Goal: Transaction & Acquisition: Purchase product/service

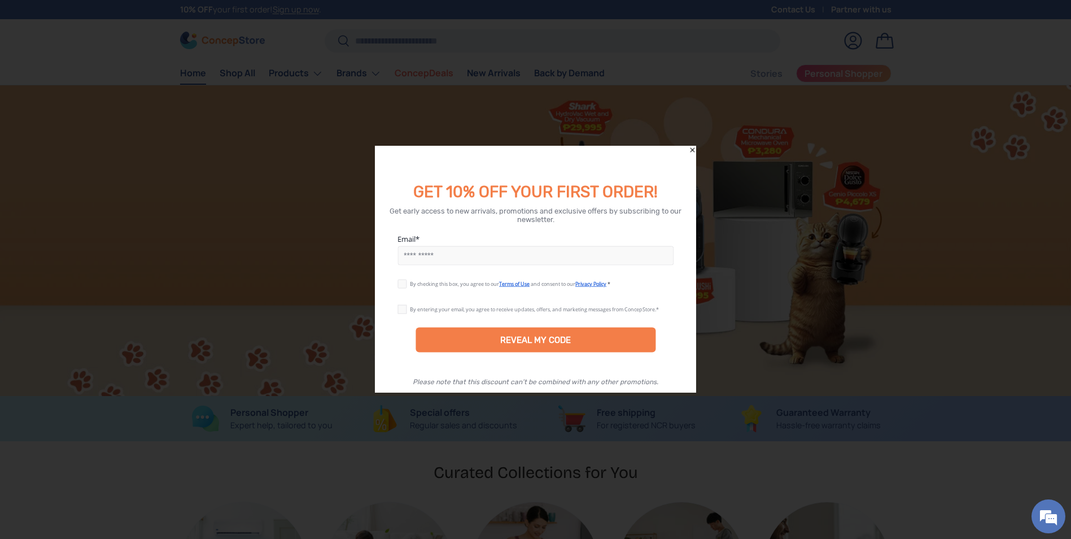
scroll to position [0, 1071]
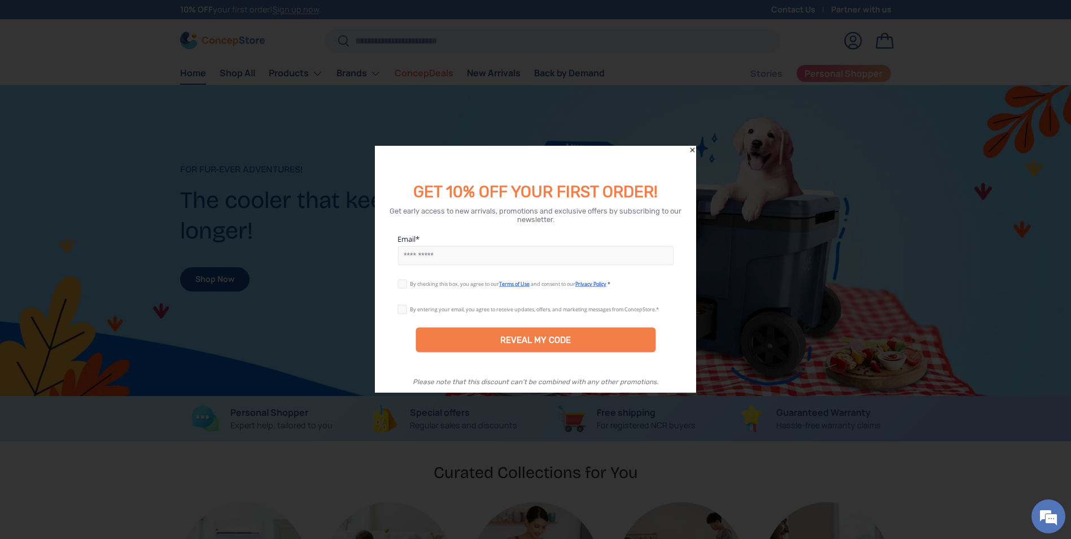
click at [694, 150] on icon "Close" at bounding box center [692, 150] width 8 height 8
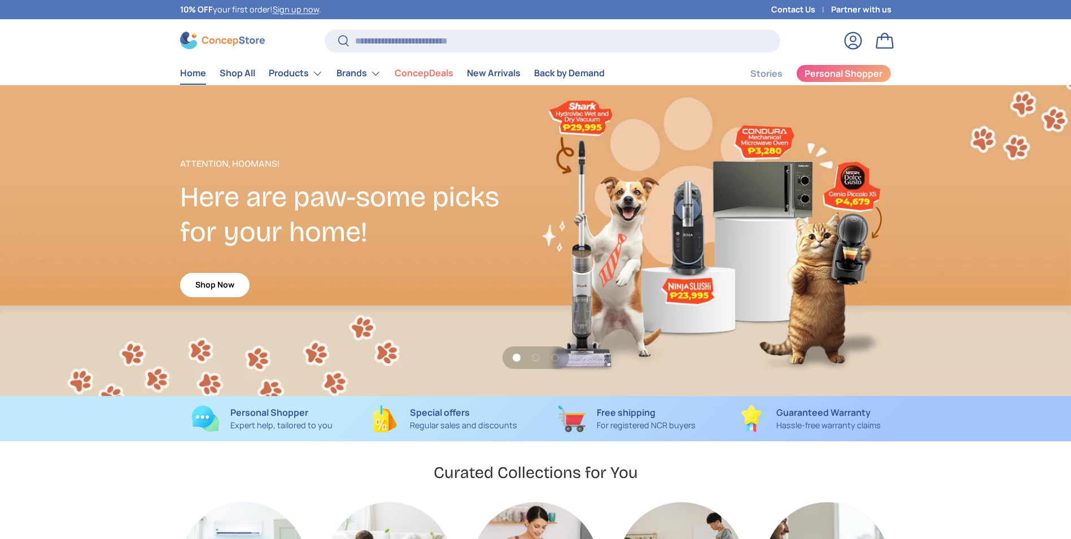
scroll to position [2922, 4618]
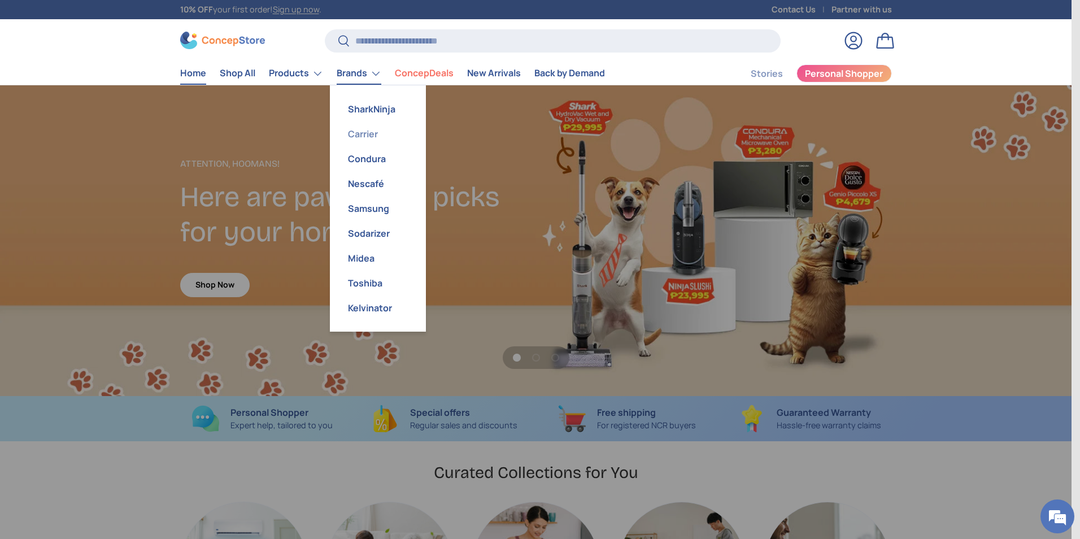
click at [363, 134] on link "Carrier" at bounding box center [378, 133] width 82 height 25
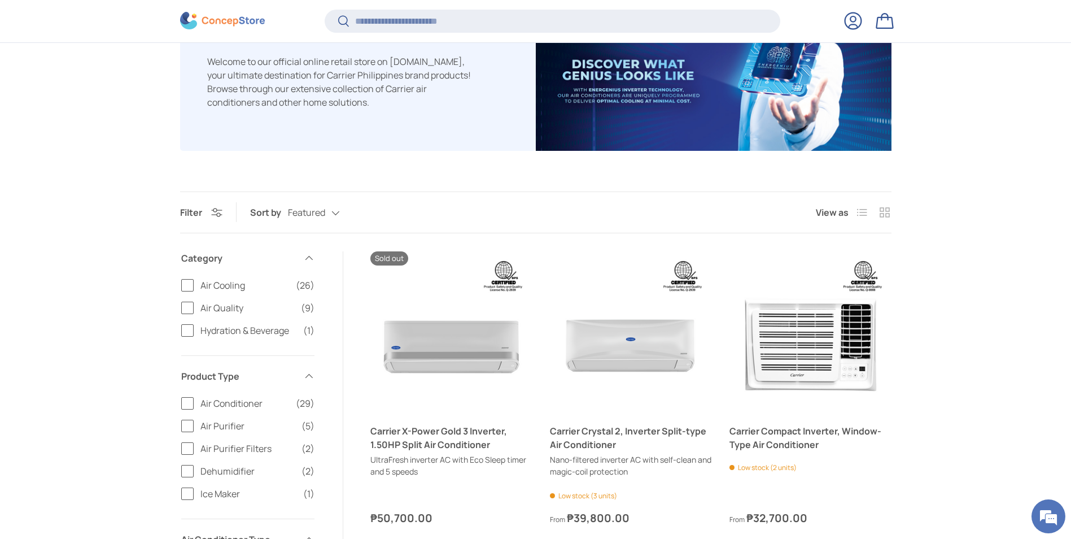
scroll to position [224, 0]
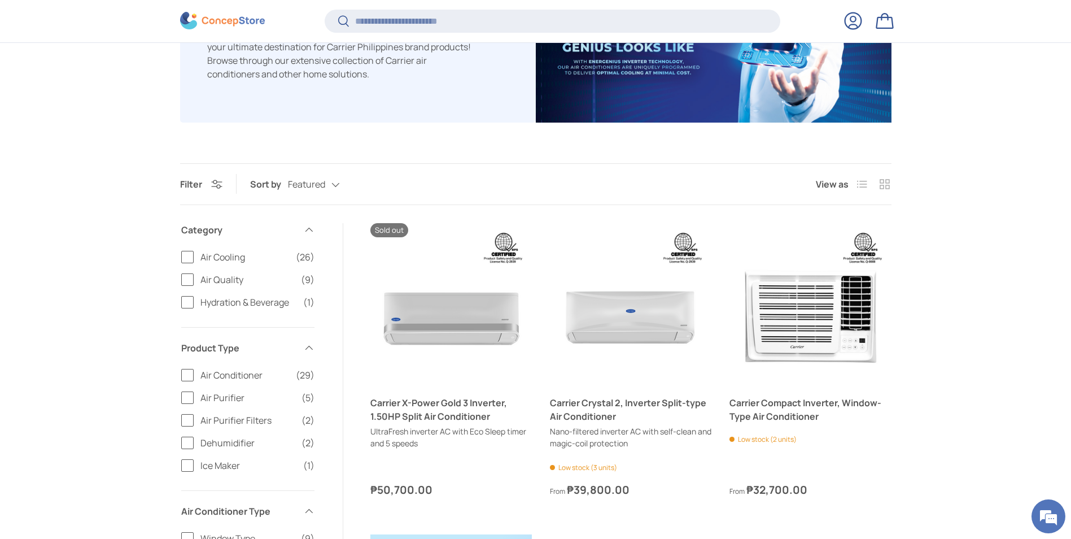
click at [188, 371] on label "Air Conditioner (29)" at bounding box center [247, 375] width 133 height 14
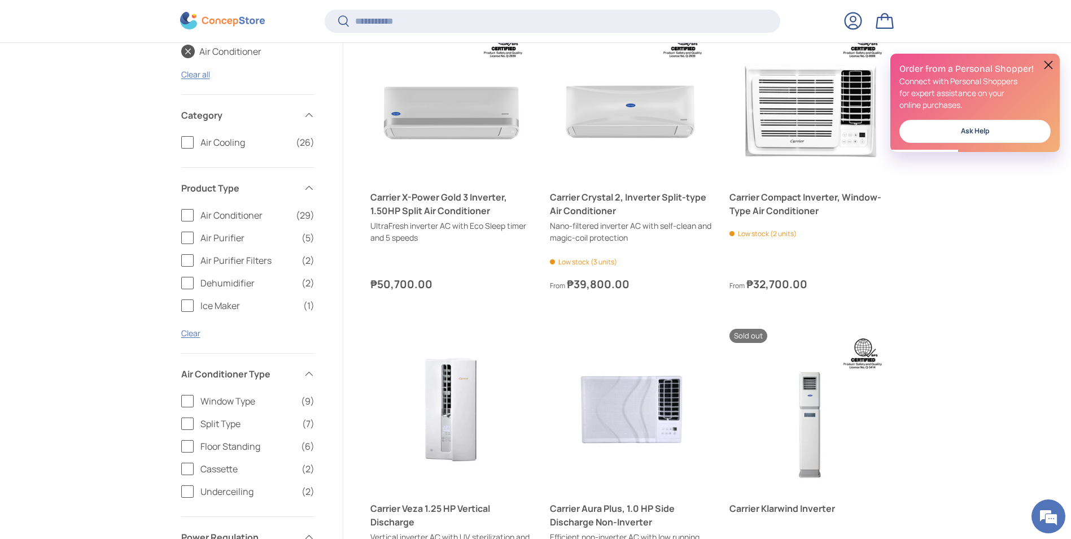
scroll to position [450, 0]
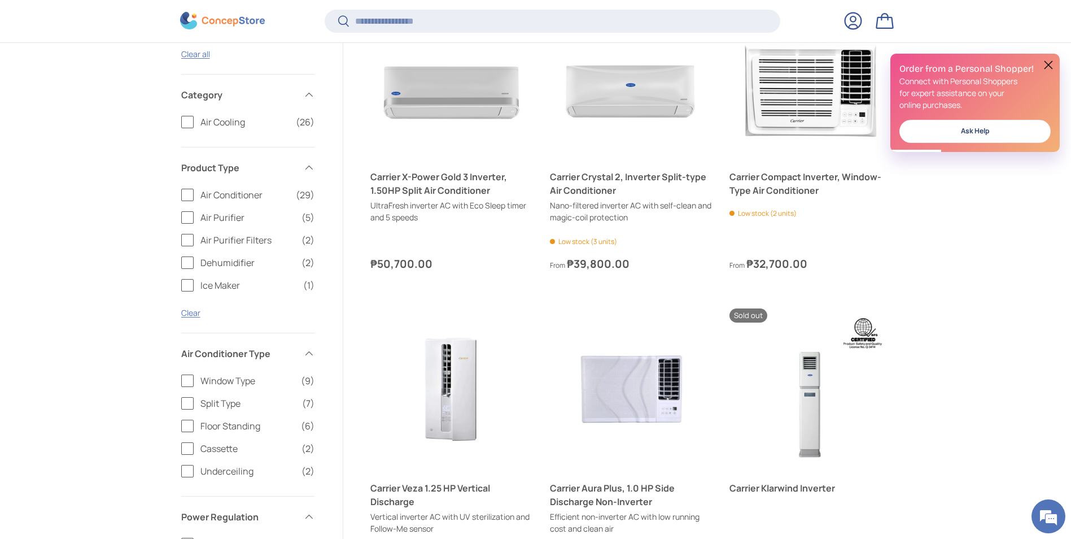
click at [189, 405] on label "Split Type (7)" at bounding box center [247, 403] width 133 height 14
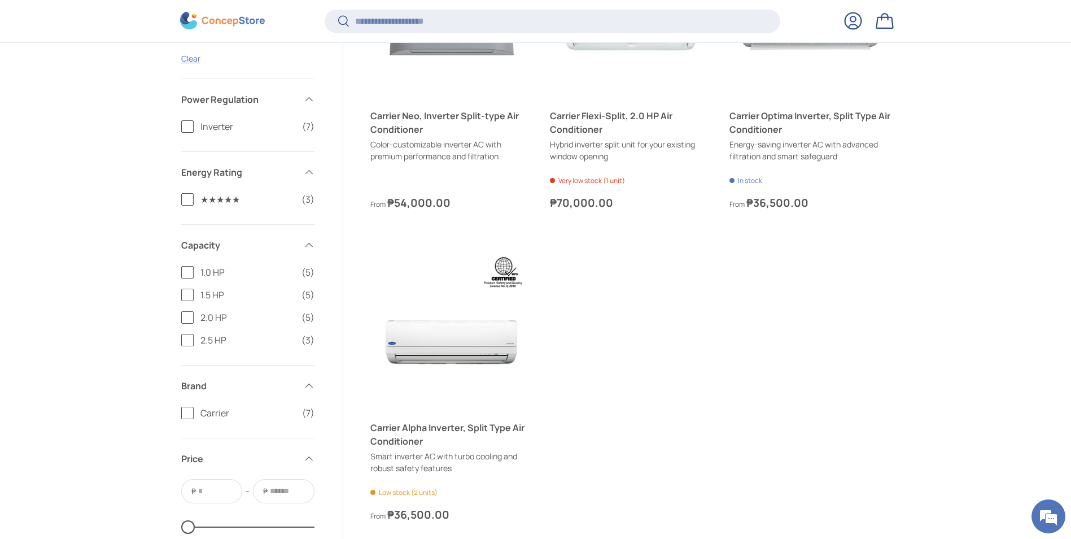
scroll to position [878, 0]
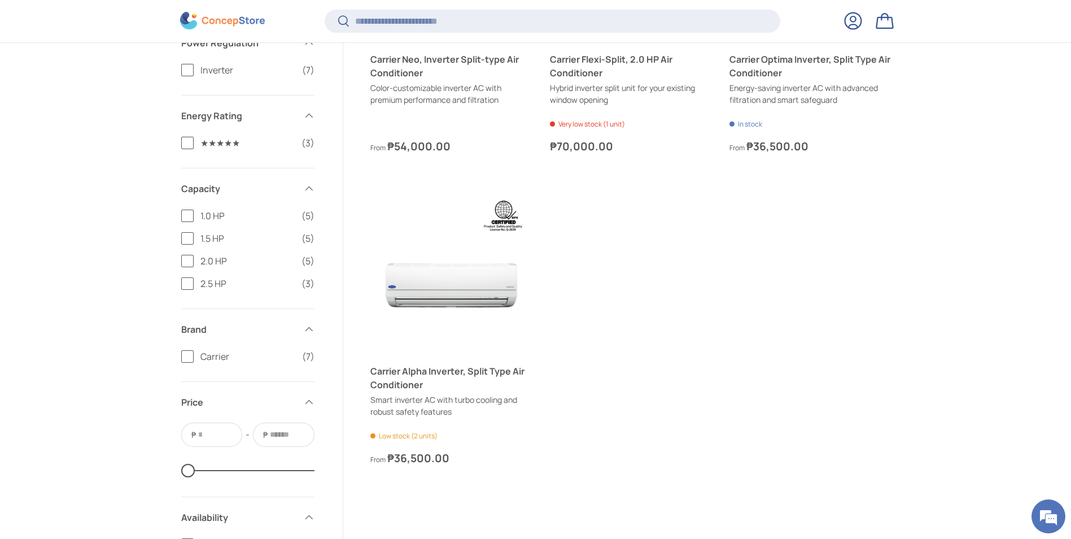
click at [189, 213] on label "1.0 HP (5)" at bounding box center [247, 216] width 133 height 14
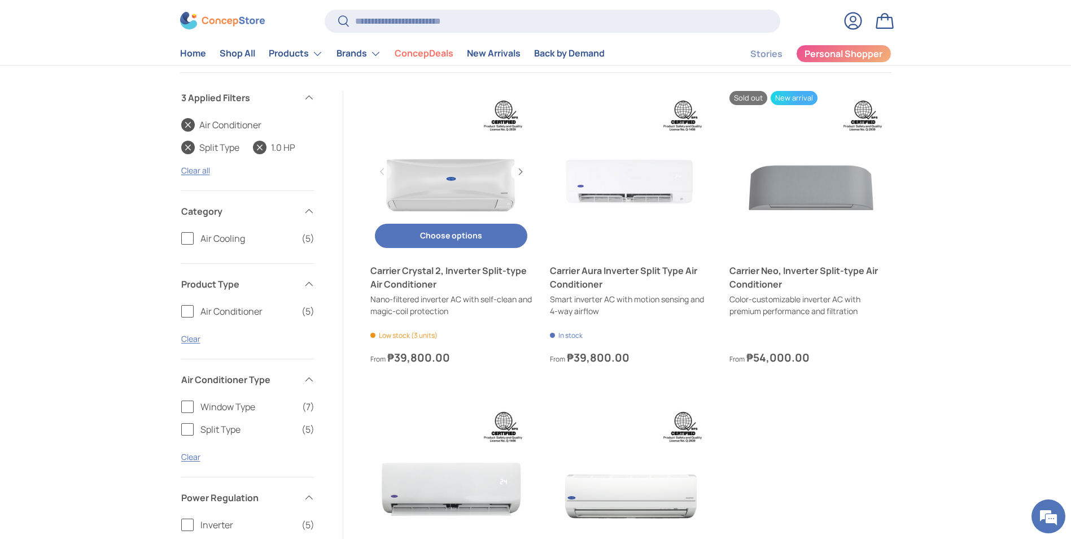
scroll to position [356, 0]
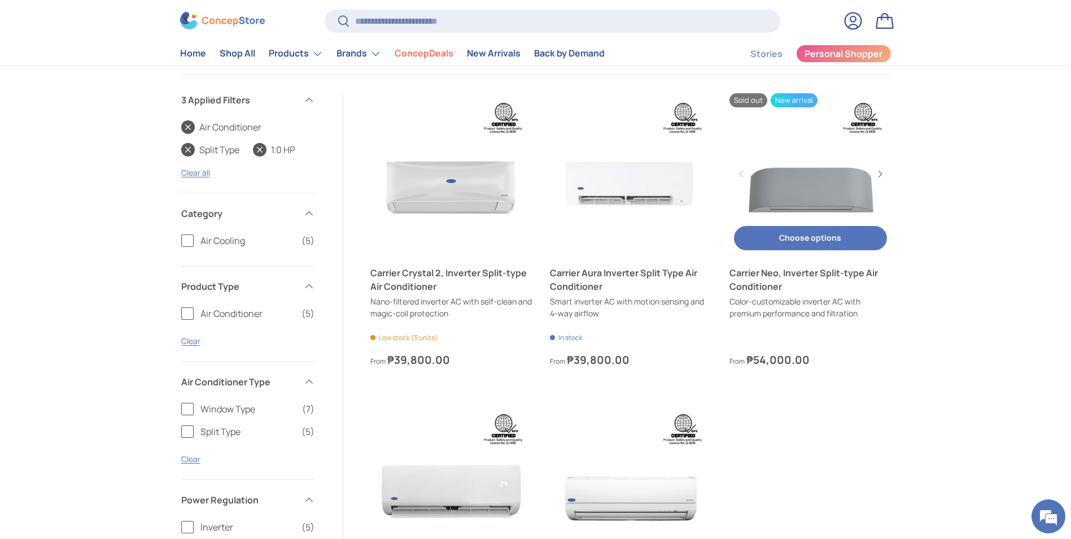
click at [823, 215] on link "Carrier Neo, Inverter Split-type Air Conditioner" at bounding box center [811, 174] width 162 height 162
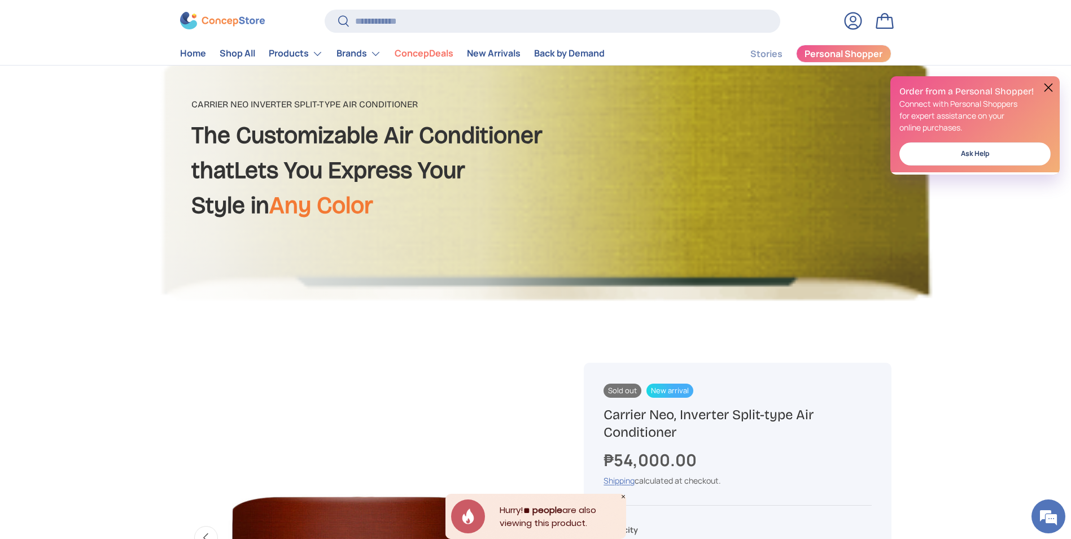
scroll to position [113, 0]
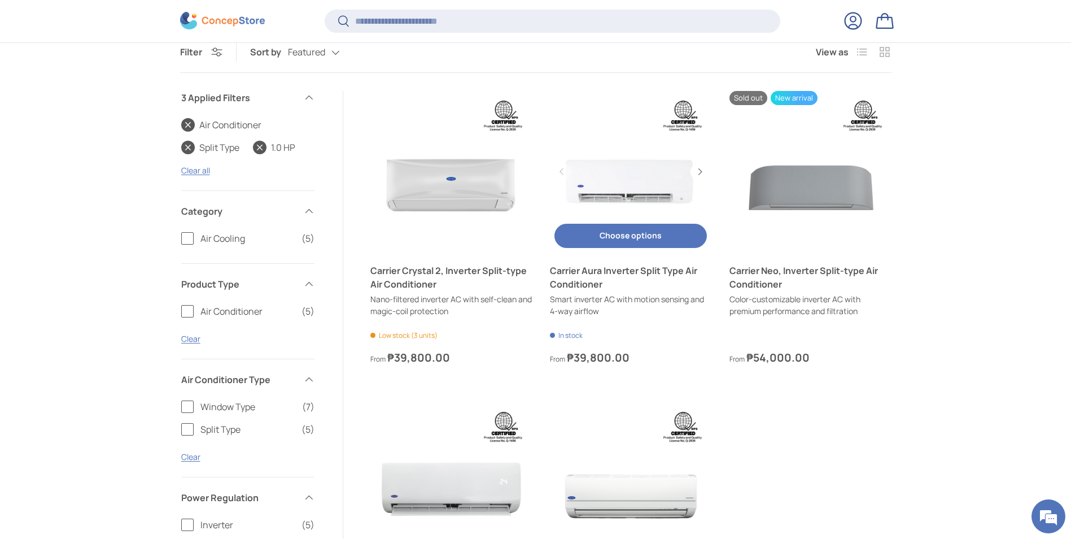
click at [617, 251] on div "Choose options Choose options View details" at bounding box center [631, 235] width 162 height 33
click at [621, 241] on button "Choose options Choose options" at bounding box center [631, 236] width 152 height 24
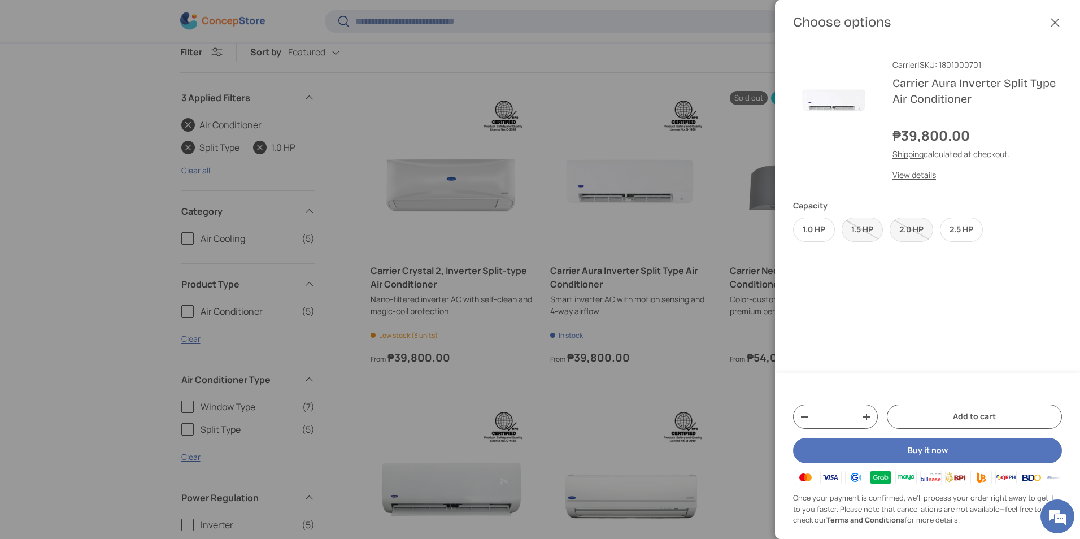
click at [702, 236] on div at bounding box center [540, 269] width 1080 height 539
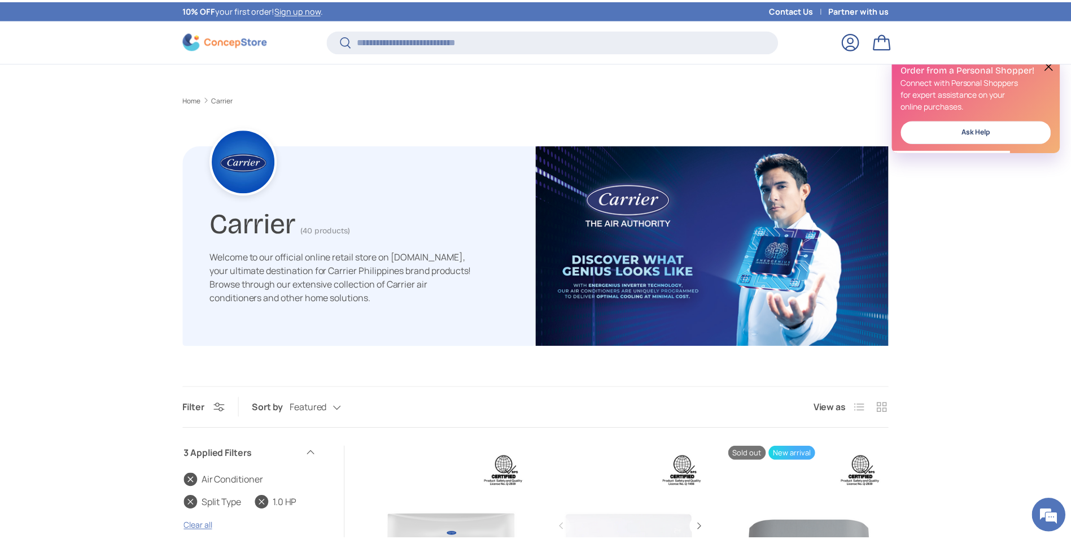
scroll to position [356, 0]
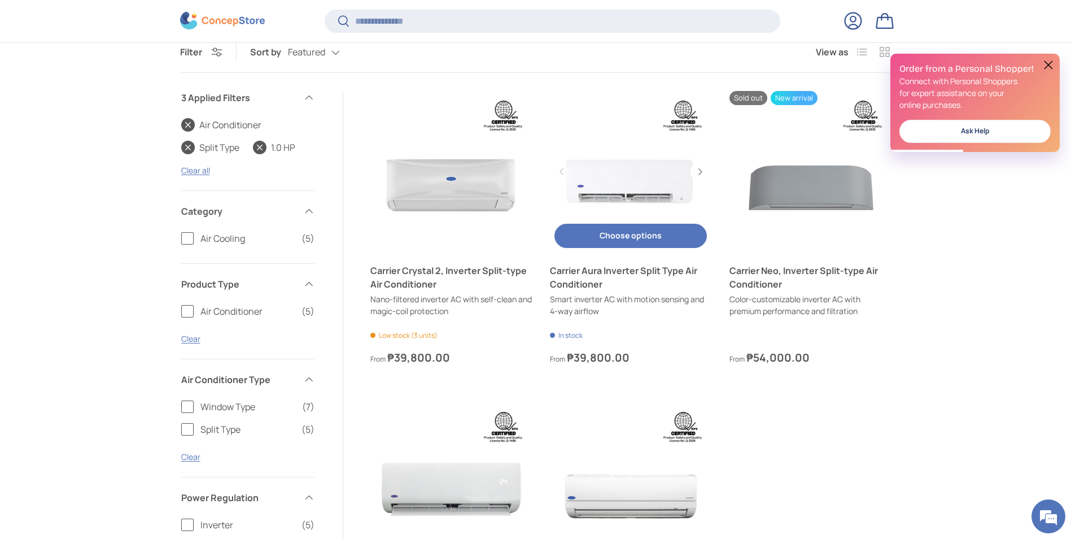
click at [612, 291] on link "Carrier Aura Inverter Split Type Air Conditioner" at bounding box center [631, 277] width 162 height 27
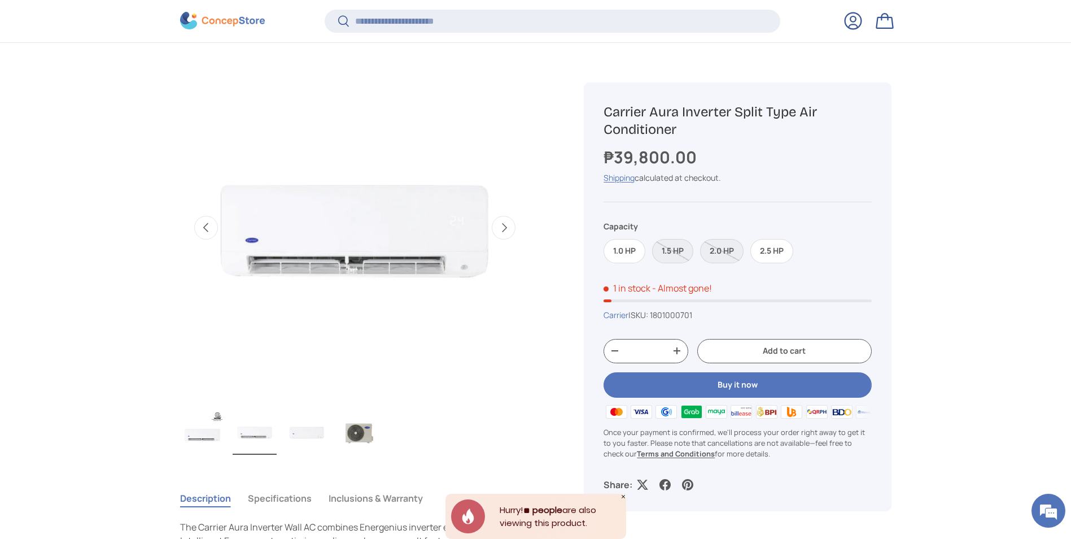
scroll to position [450, 0]
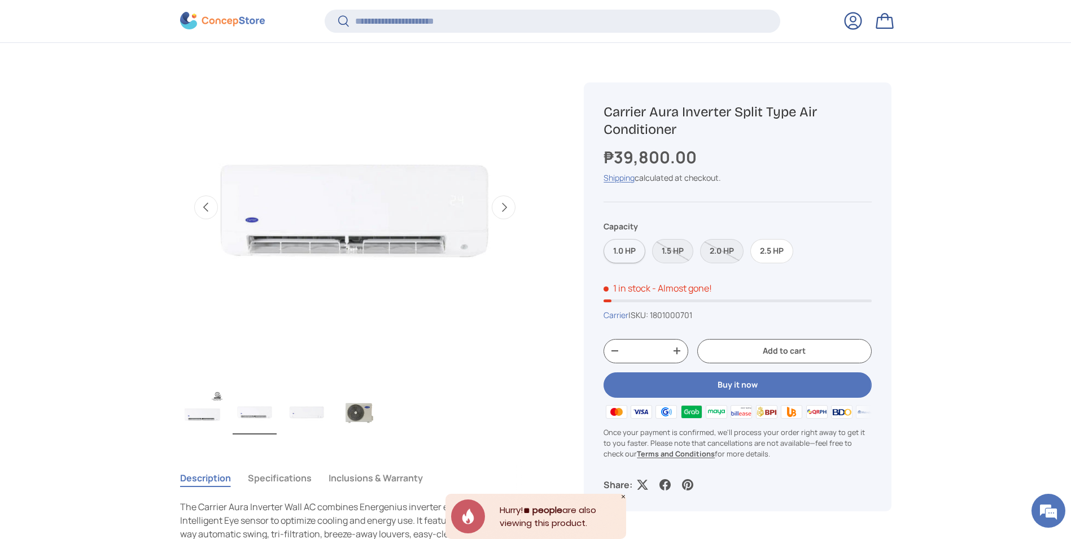
click at [624, 250] on label "1.0 HP" at bounding box center [625, 251] width 42 height 24
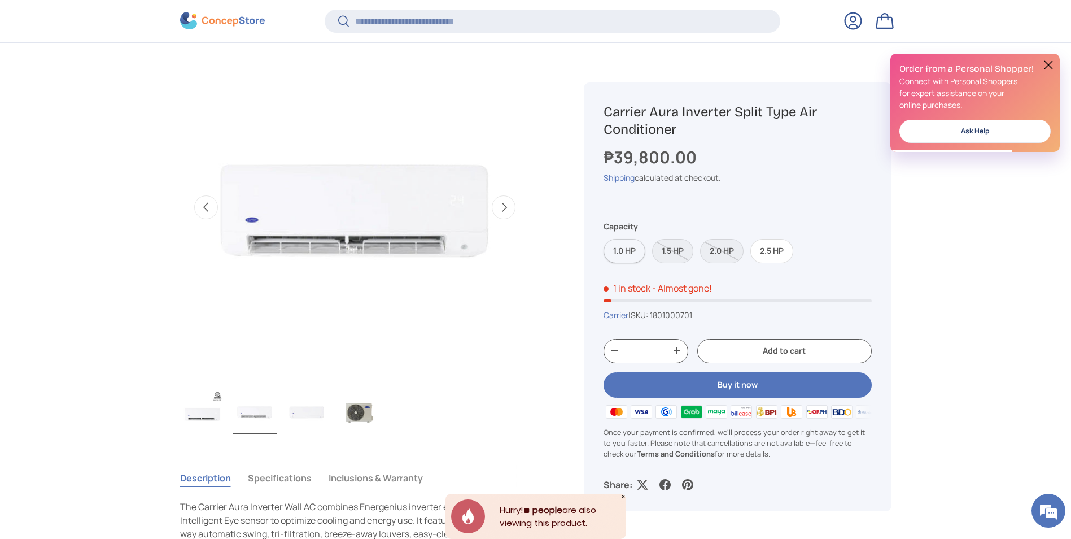
scroll to position [0, 0]
